Goal: Find specific page/section: Find specific page/section

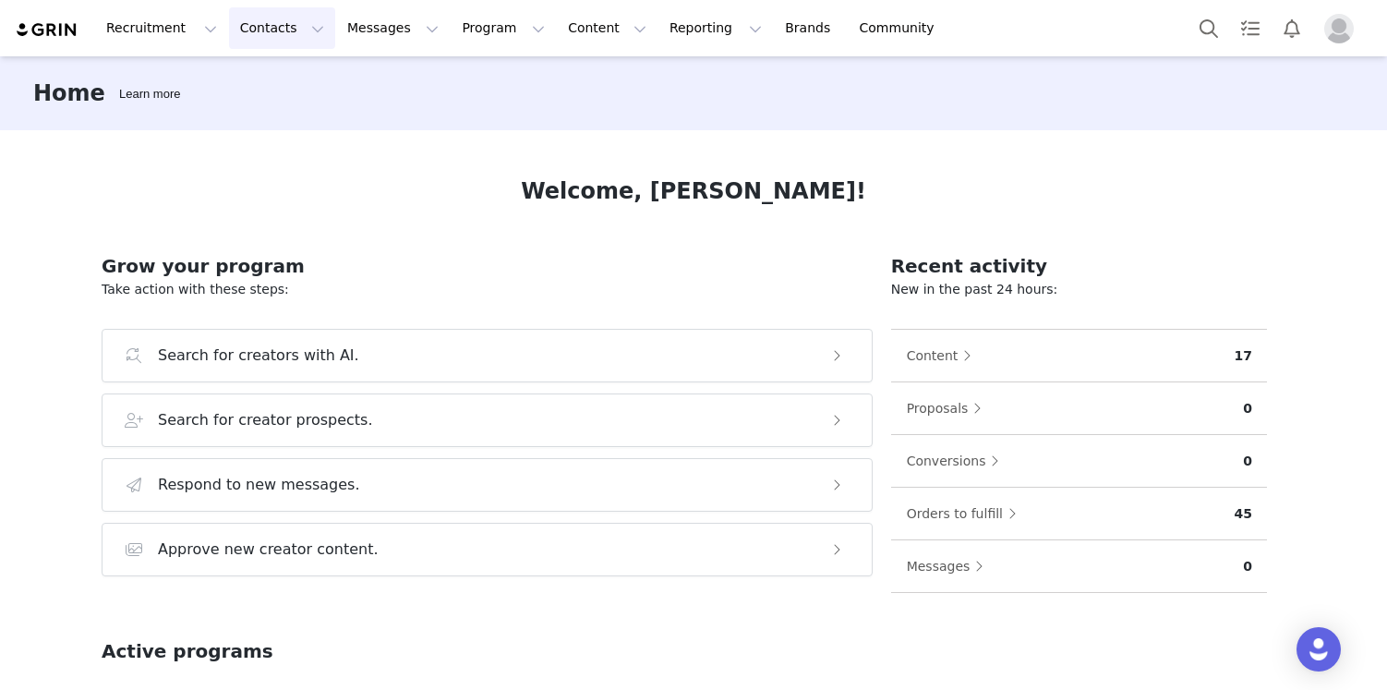
click at [234, 21] on button "Contacts Contacts" at bounding box center [282, 28] width 106 height 42
click at [244, 85] on p "Creators" at bounding box center [258, 81] width 55 height 19
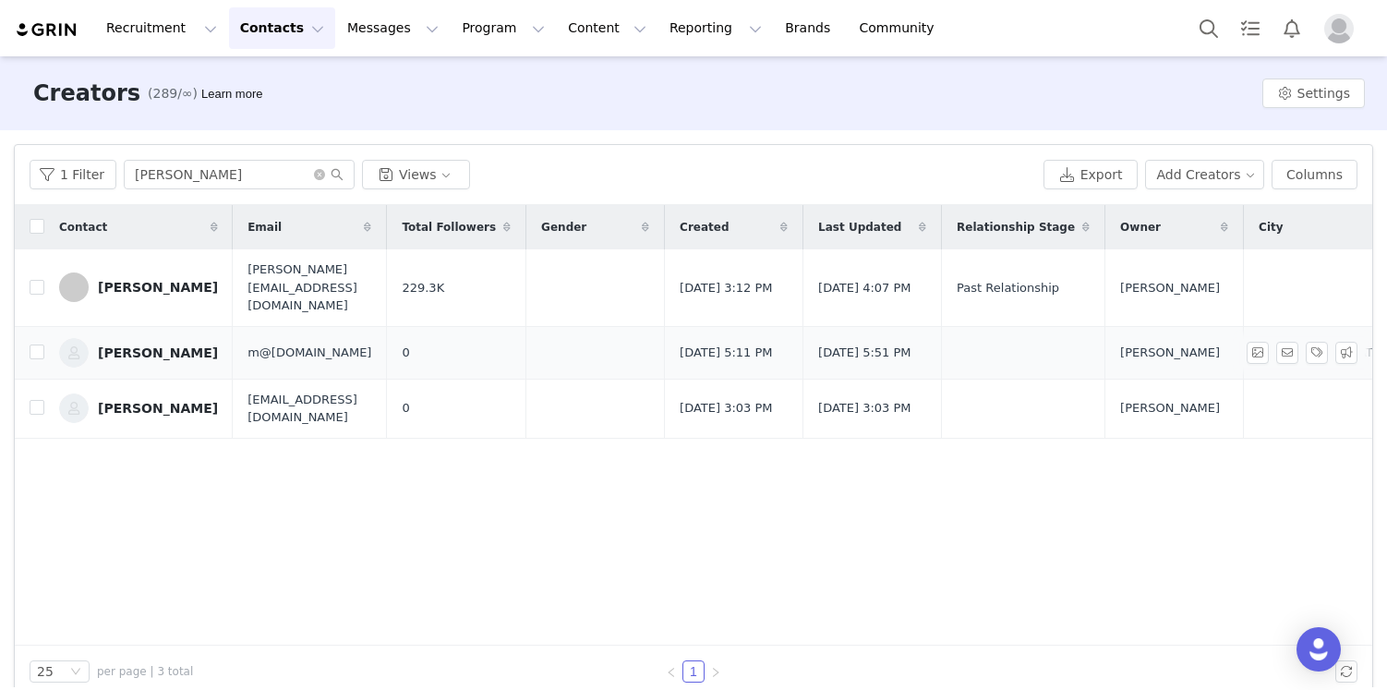
click at [149, 345] on div "Martine Test" at bounding box center [158, 352] width 120 height 15
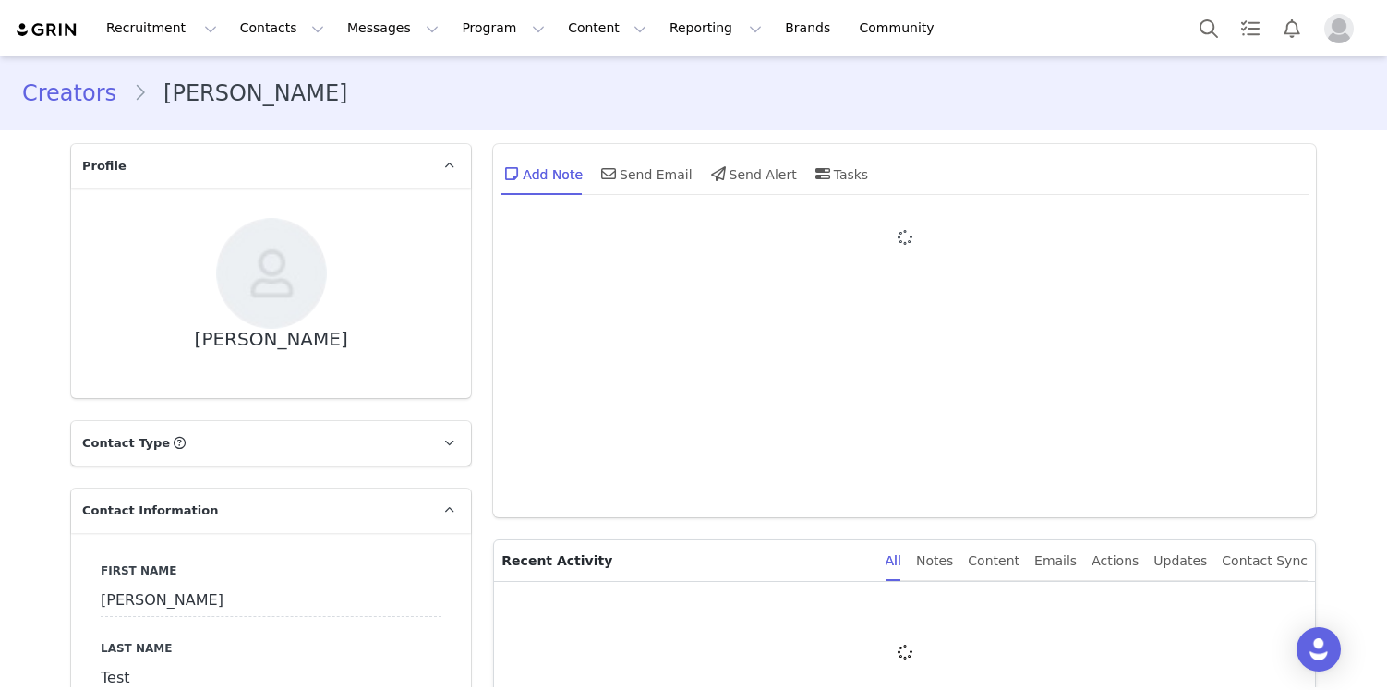
type input "+1 (United States)"
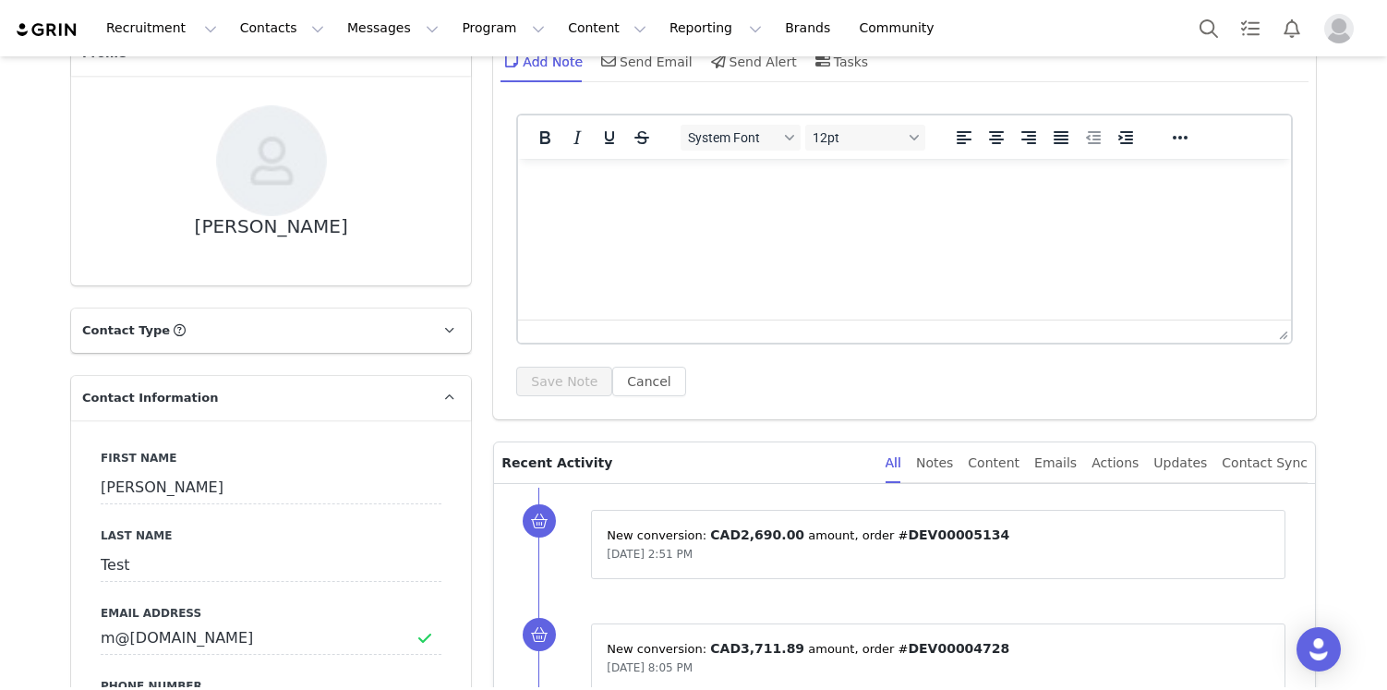
scroll to position [137, 0]
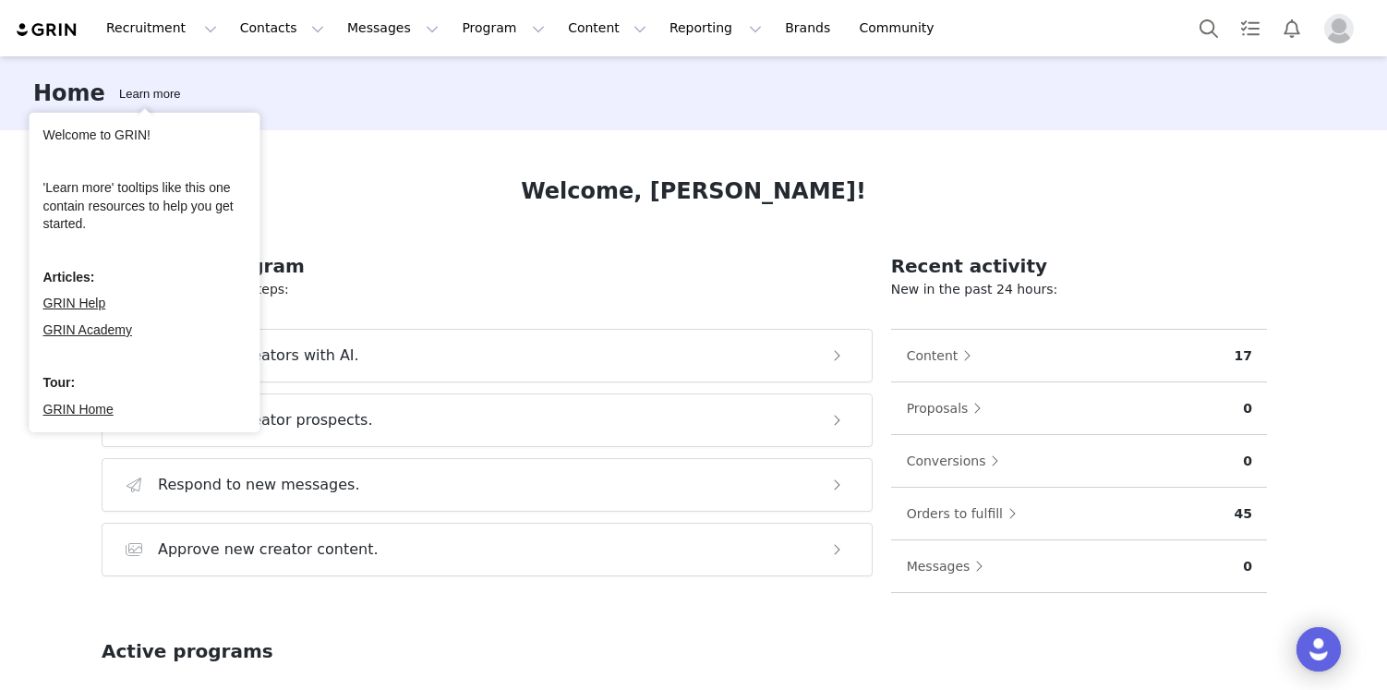
click at [154, 96] on div "Learn more" at bounding box center [149, 94] width 68 height 18
click at [93, 307] on link "GRIN Help" at bounding box center [74, 303] width 63 height 15
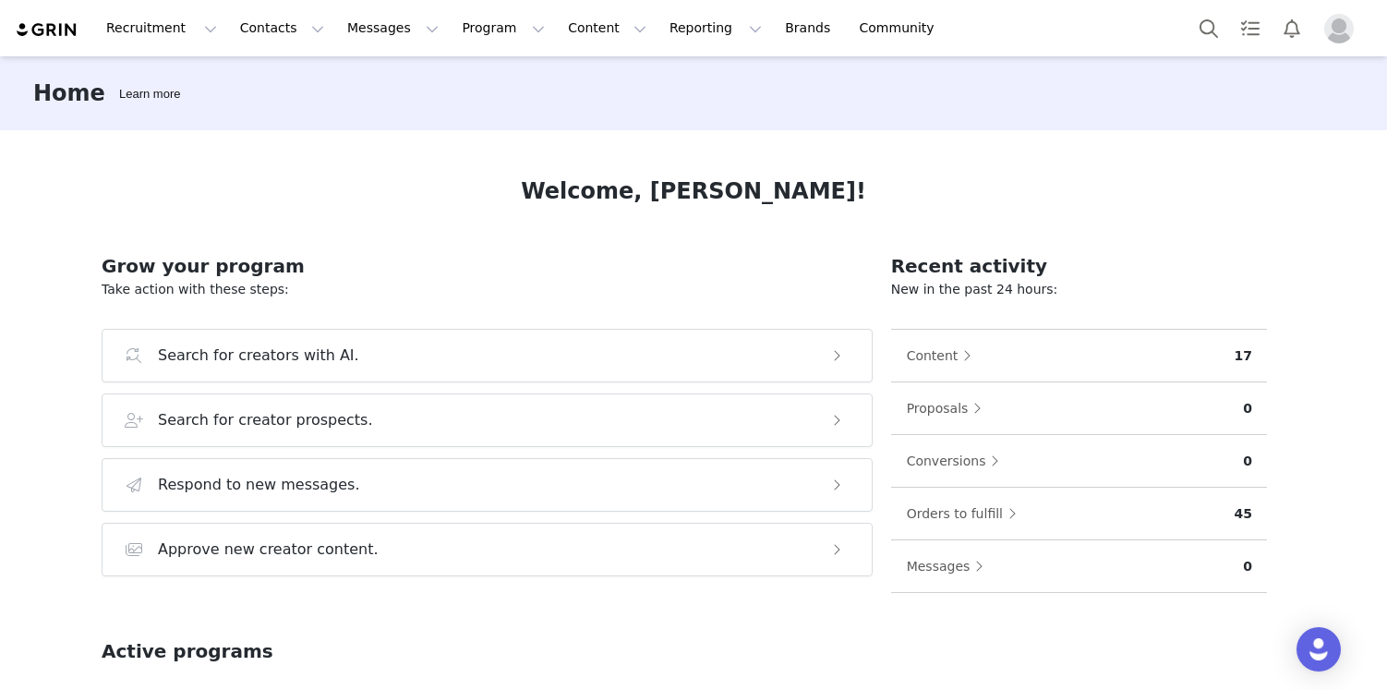
click at [1343, 40] on img "Profile" at bounding box center [1339, 29] width 30 height 30
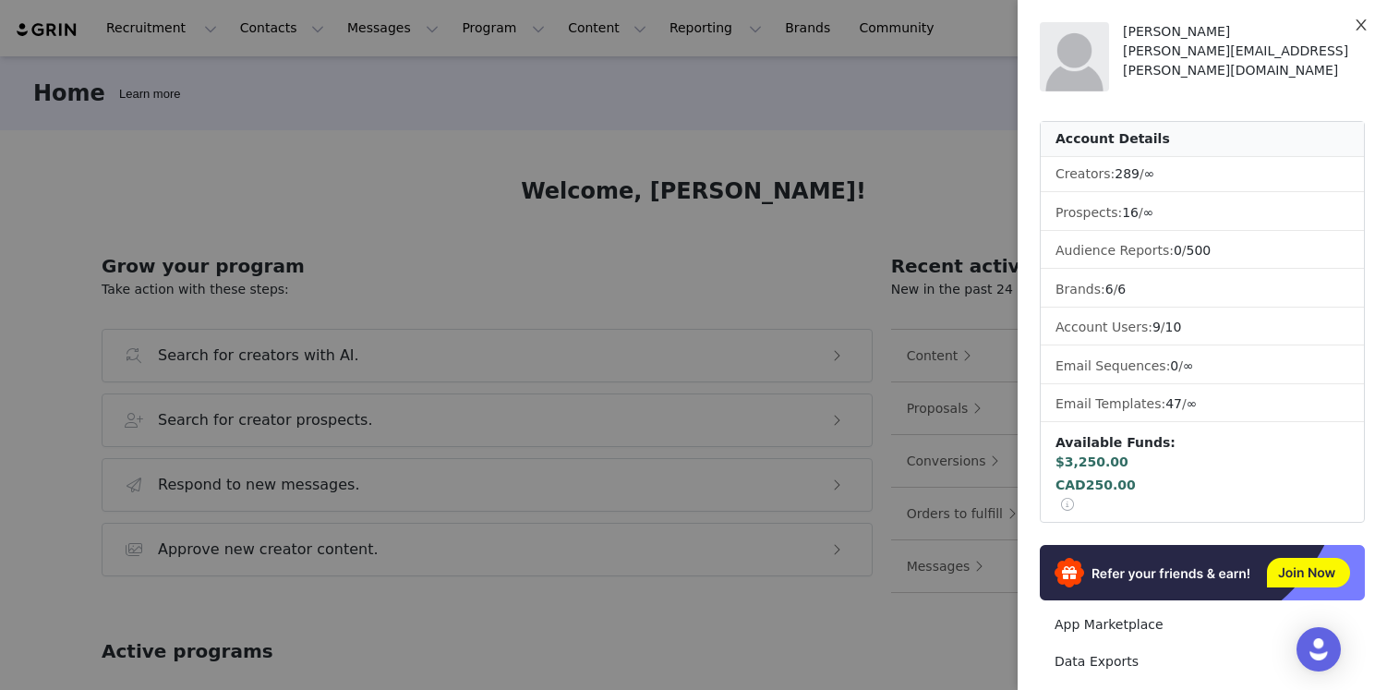
click at [1359, 25] on icon "icon: close" at bounding box center [1361, 25] width 15 height 15
